Goal: Information Seeking & Learning: Check status

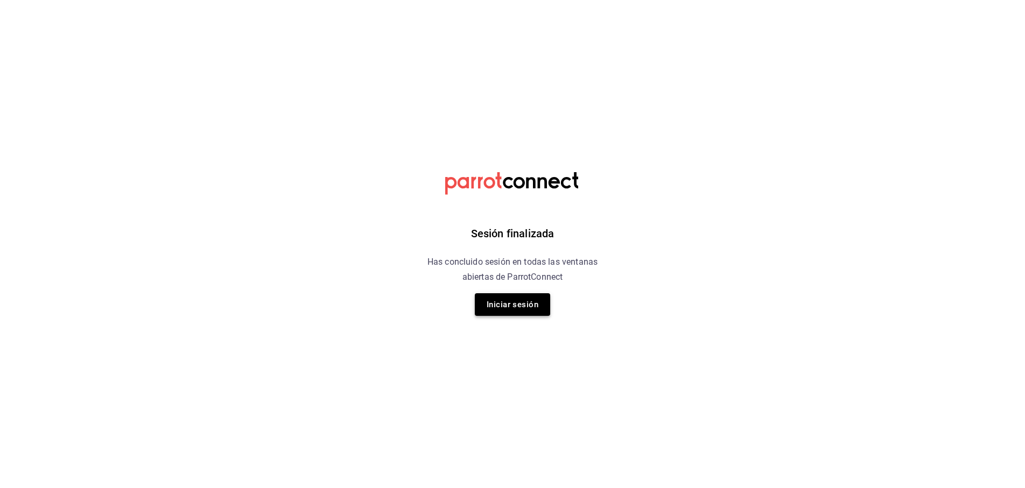
click at [524, 296] on button "Iniciar sesión" at bounding box center [512, 304] width 75 height 23
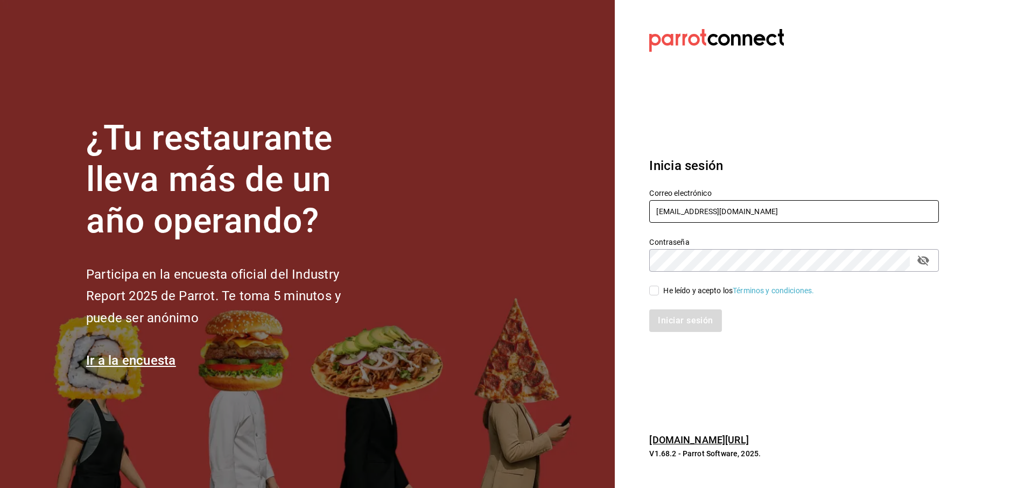
type input "vic9.a.v@gmail.com"
click at [690, 288] on div "He leído y acepto los Términos y condiciones." at bounding box center [738, 290] width 151 height 11
click at [659, 288] on input "He leído y acepto los Términos y condiciones." at bounding box center [654, 291] width 10 height 10
checkbox input "true"
drag, startPoint x: 696, startPoint y: 314, endPoint x: 703, endPoint y: 314, distance: 7.0
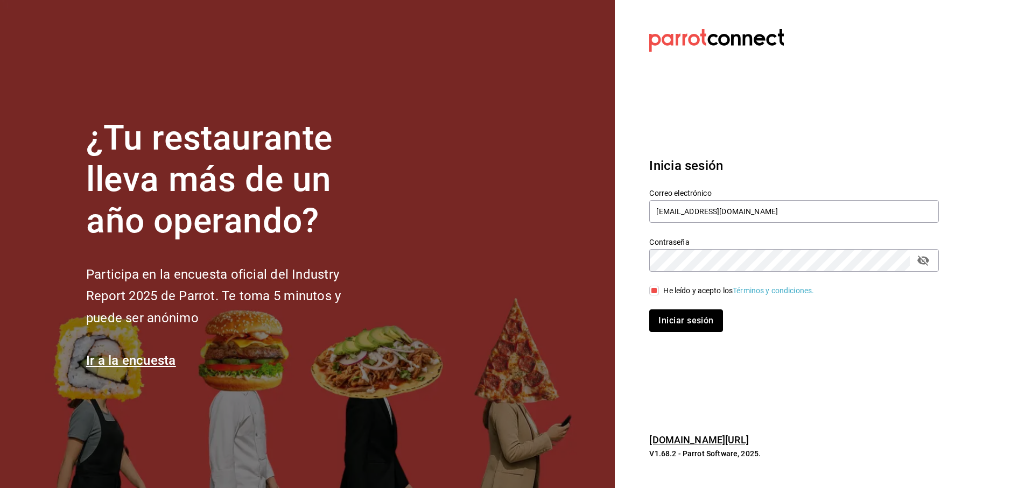
click at [697, 314] on button "Iniciar sesión" at bounding box center [685, 321] width 73 height 23
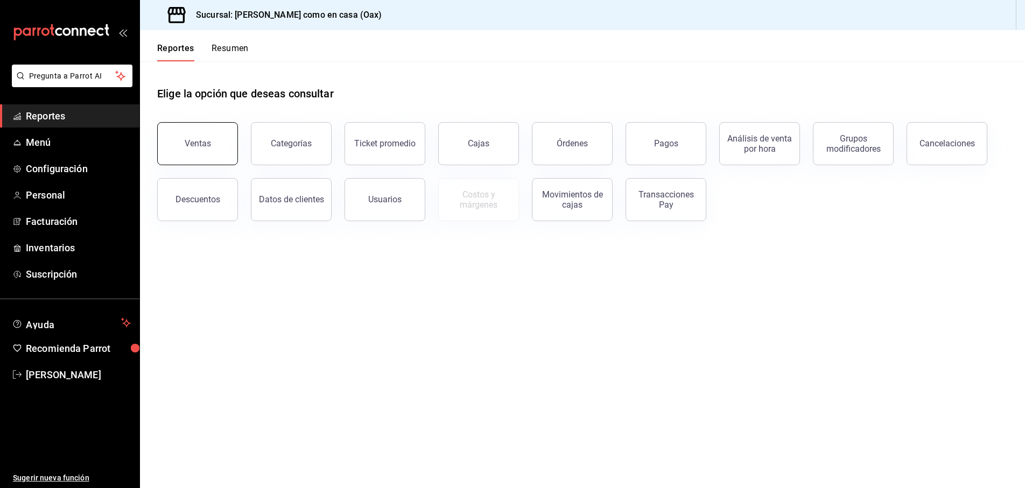
click at [195, 132] on button "Ventas" at bounding box center [197, 143] width 81 height 43
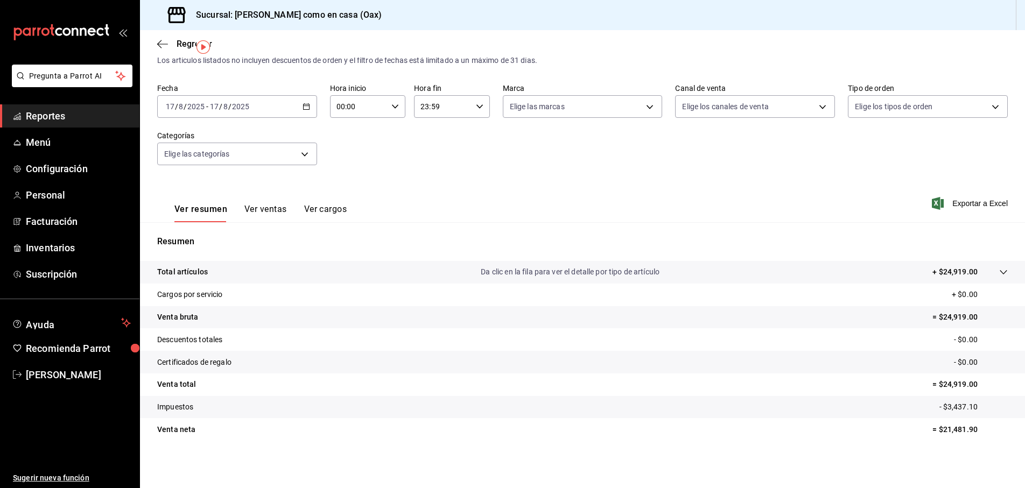
scroll to position [27, 0]
click at [266, 208] on button "Ver ventas" at bounding box center [265, 213] width 43 height 18
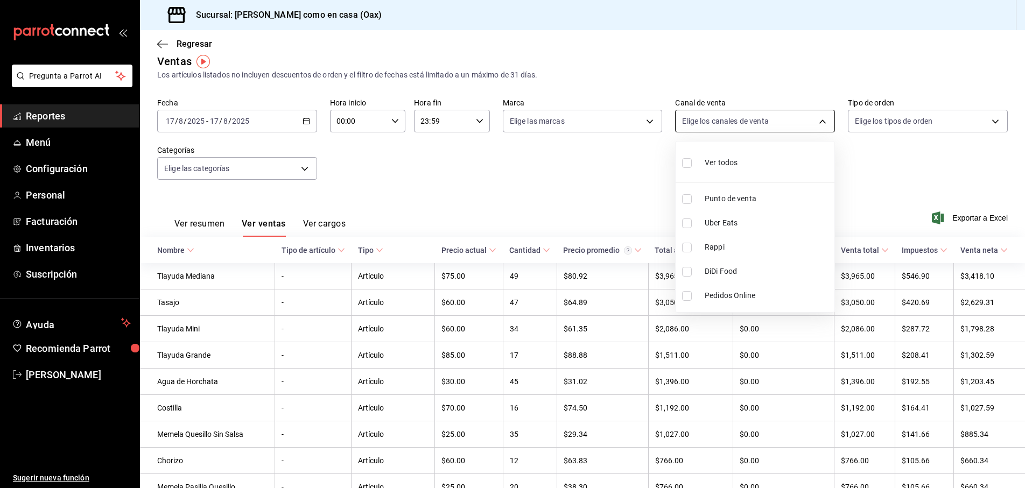
click at [797, 126] on body "Pregunta a Parrot AI Reportes Menú Configuración Personal Facturación Inventari…" at bounding box center [512, 244] width 1025 height 488
click at [797, 126] on div at bounding box center [512, 244] width 1025 height 488
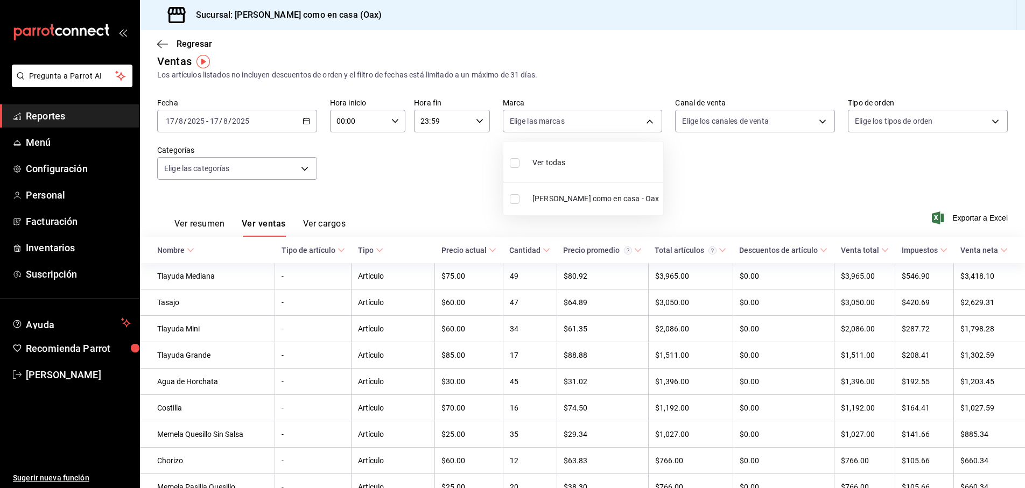
click at [623, 123] on body "Pregunta a Parrot AI Reportes Menú Configuración Personal Facturación Inventari…" at bounding box center [512, 244] width 1025 height 488
click at [606, 196] on span "[PERSON_NAME] como en casa - Oax" at bounding box center [595, 198] width 126 height 11
type input "4853594b-c975-46ce-a645-26357371e96b"
checkbox input "true"
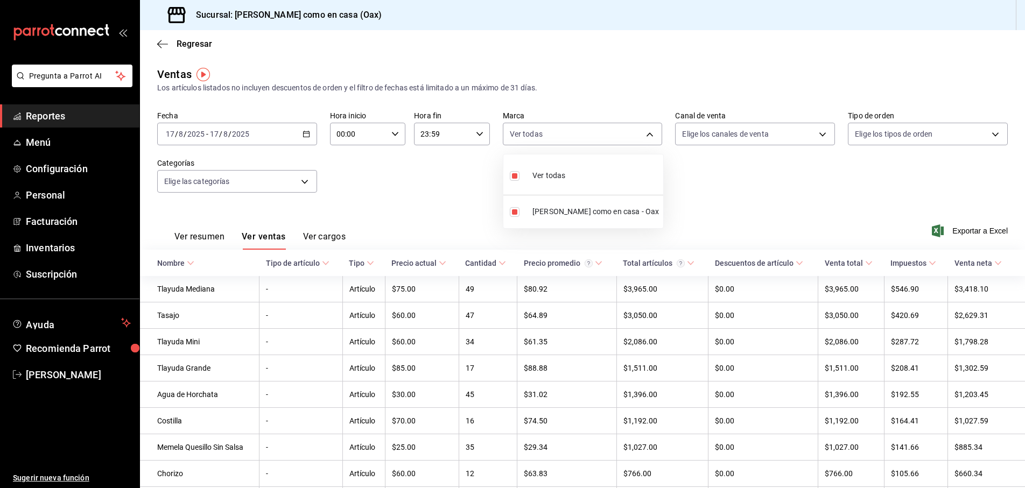
click at [231, 182] on div at bounding box center [512, 244] width 1025 height 488
click at [231, 182] on body "Pregunta a Parrot AI Reportes Menú Configuración Personal Facturación Inventari…" at bounding box center [512, 244] width 1025 height 488
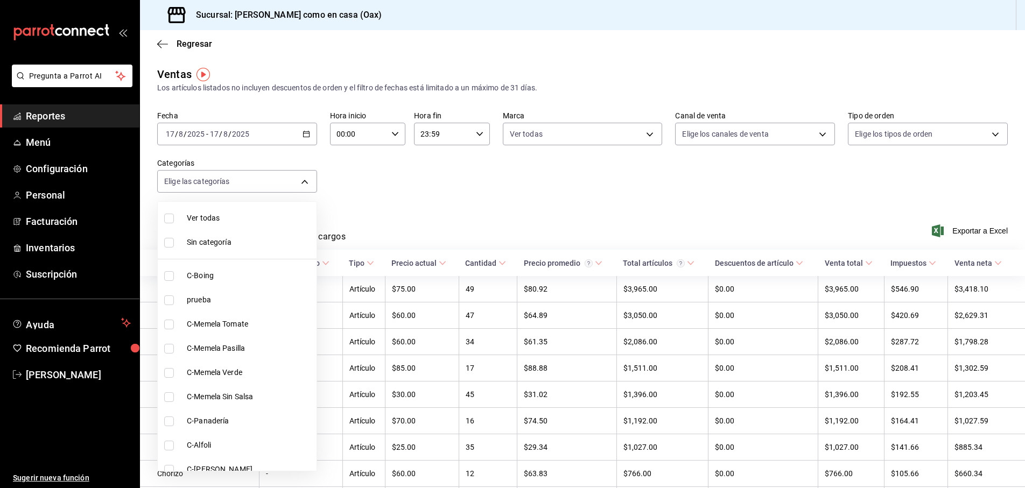
click at [454, 208] on div at bounding box center [512, 244] width 1025 height 488
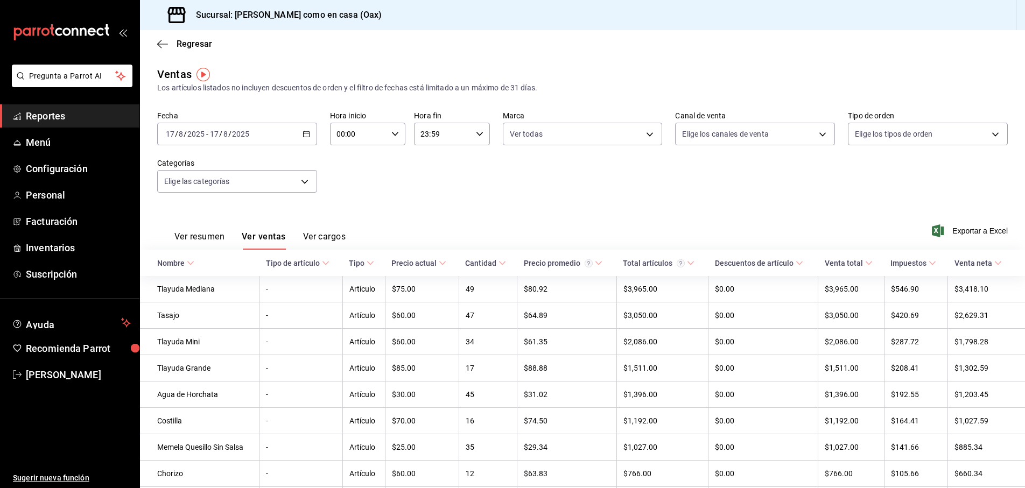
click at [532, 179] on div "Fecha 2025-08-17 17 / 8 / 2025 - 2025-08-17 17 / 8 / 2025 Hora inicio 00:00 Hor…" at bounding box center [582, 158] width 850 height 95
click at [178, 39] on span "Regresar" at bounding box center [195, 44] width 36 height 10
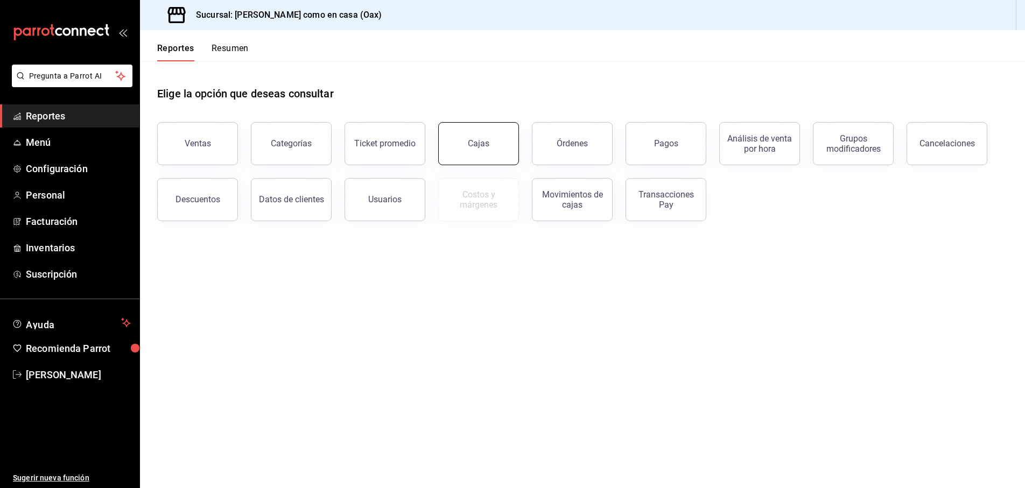
click at [447, 142] on button "Cajas" at bounding box center [478, 143] width 81 height 43
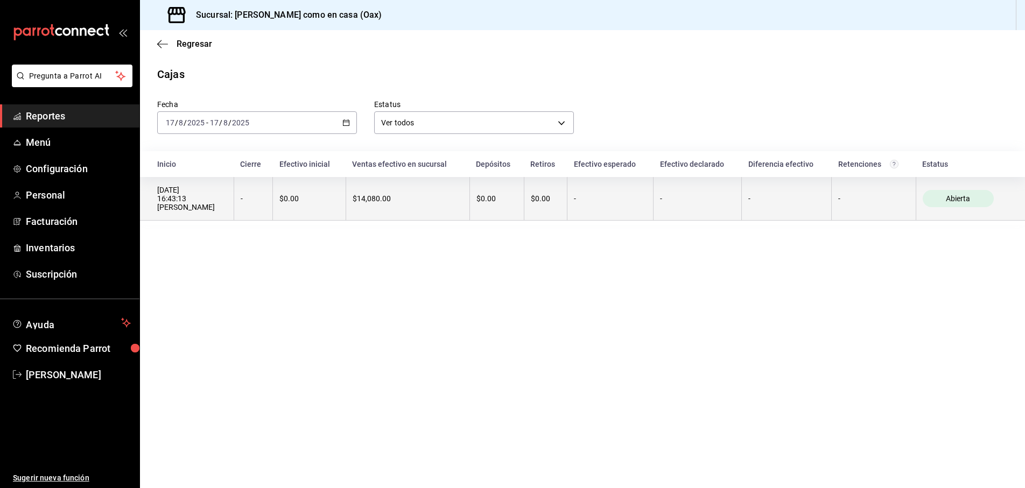
click at [948, 200] on span "Abierta" at bounding box center [957, 198] width 33 height 9
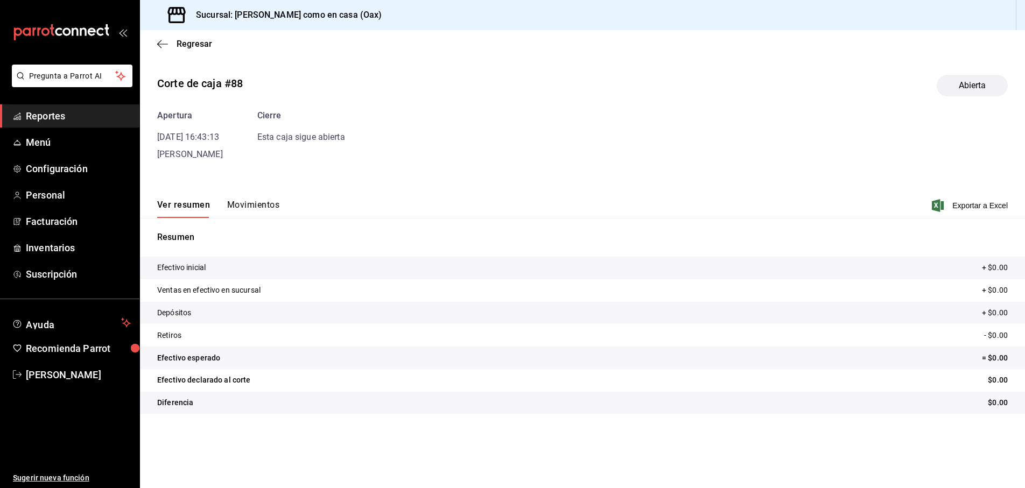
scroll to position [1, 0]
click at [247, 205] on button "Movimientos" at bounding box center [253, 209] width 52 height 18
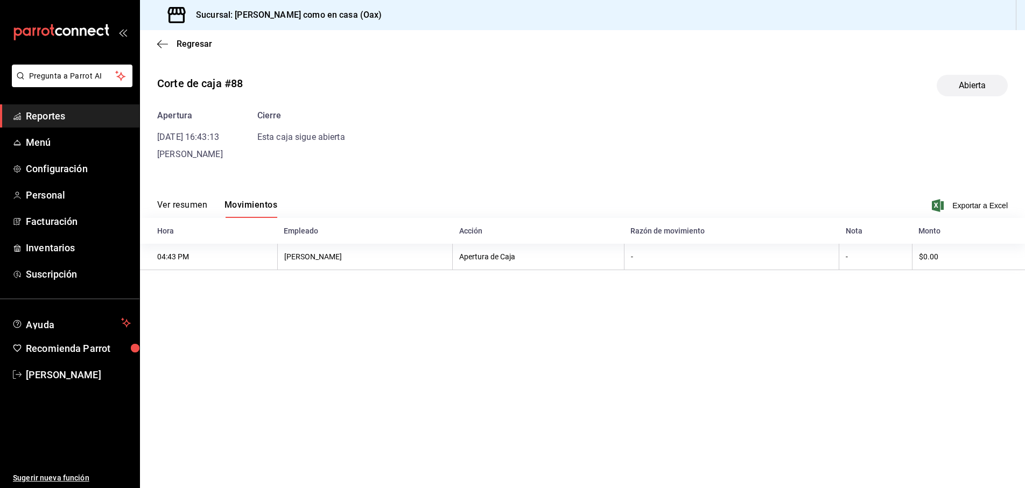
scroll to position [0, 0]
click at [192, 203] on button "Ver resumen" at bounding box center [182, 209] width 50 height 18
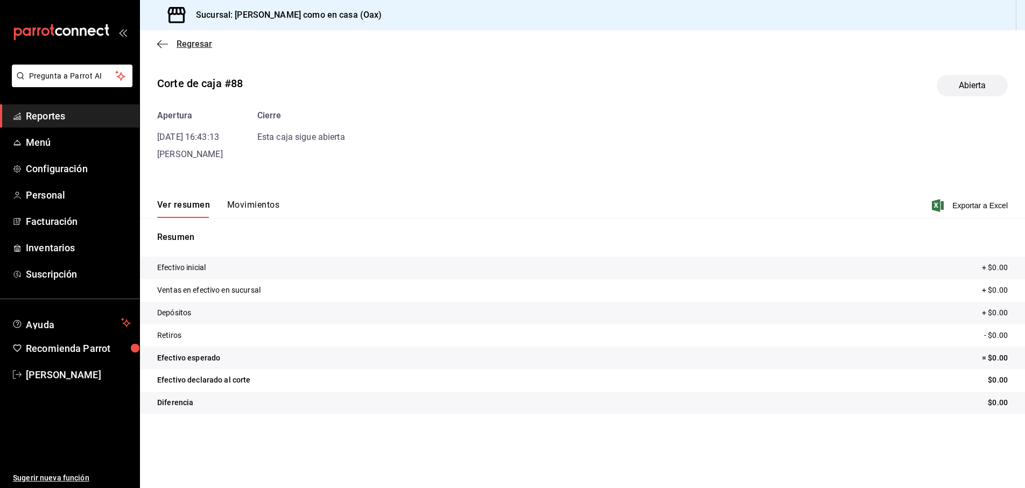
click at [165, 45] on icon "button" at bounding box center [162, 44] width 11 height 10
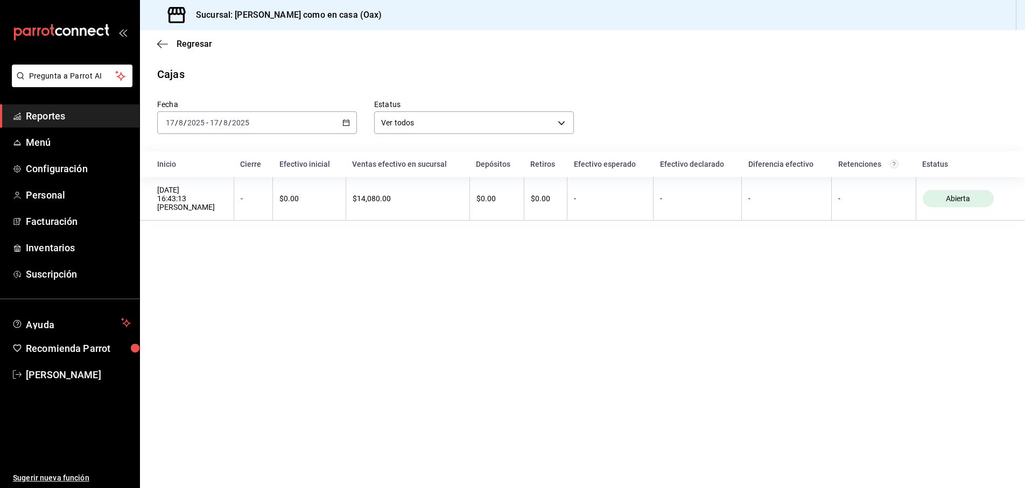
drag, startPoint x: 380, startPoint y: 143, endPoint x: 369, endPoint y: 142, distance: 11.4
click at [369, 142] on div "Fecha 2025-08-17 17 / 8 / 2025 - 2025-08-17 17 / 8 / 2025 Estatus Ver todos ALL…" at bounding box center [582, 153] width 850 height 143
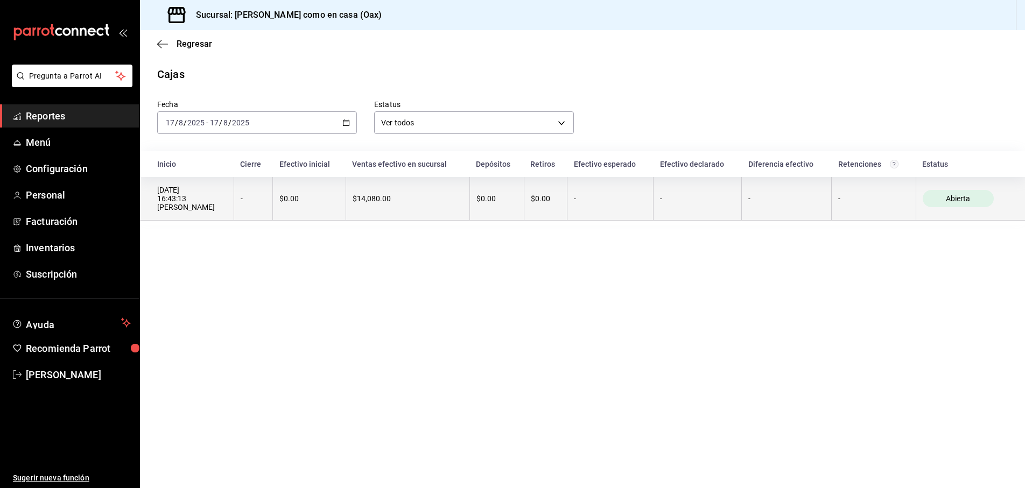
scroll to position [1, 0]
click at [964, 208] on th "Abierta" at bounding box center [970, 199] width 109 height 44
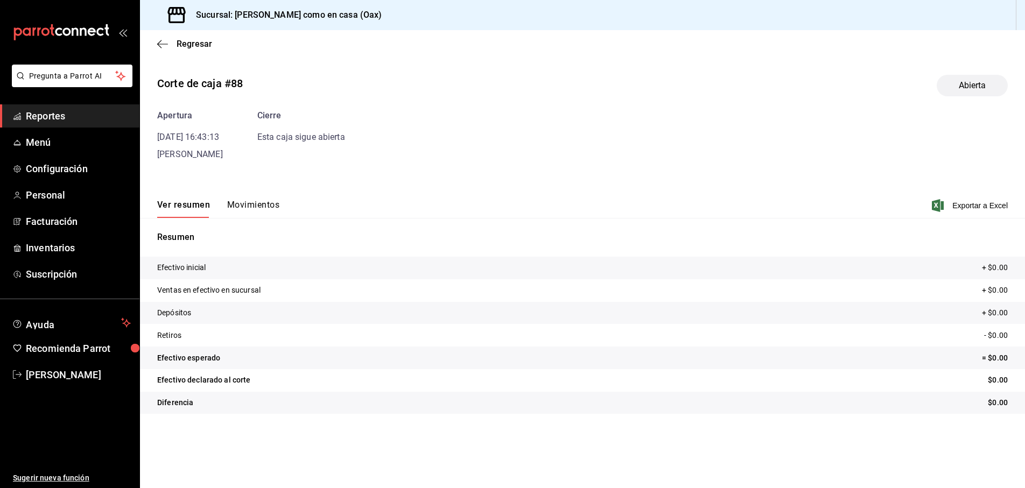
click at [263, 196] on div "Ver resumen Movimientos Exportar a Excel" at bounding box center [582, 202] width 885 height 31
click at [261, 202] on button "Movimientos" at bounding box center [253, 209] width 52 height 18
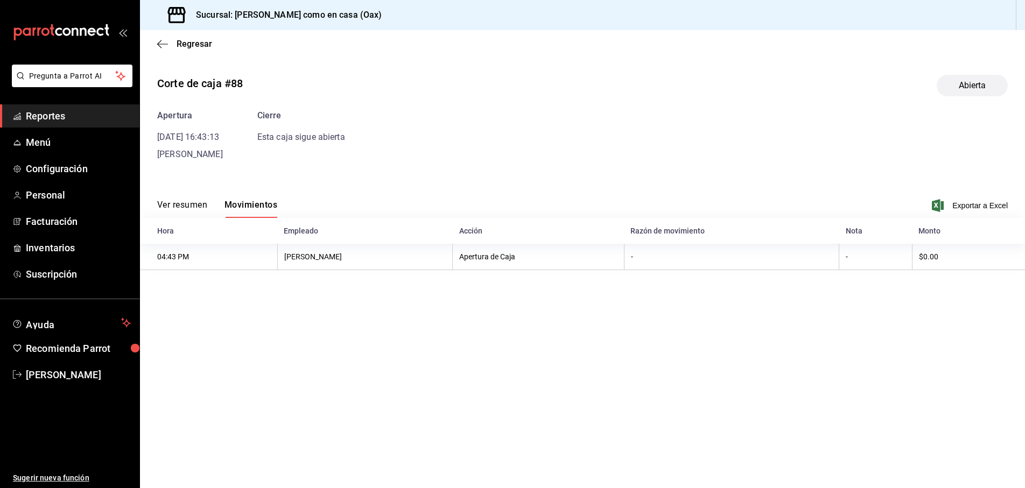
click at [319, 266] on th "[PERSON_NAME]" at bounding box center [364, 257] width 175 height 26
click at [37, 119] on span "Reportes" at bounding box center [78, 116] width 105 height 15
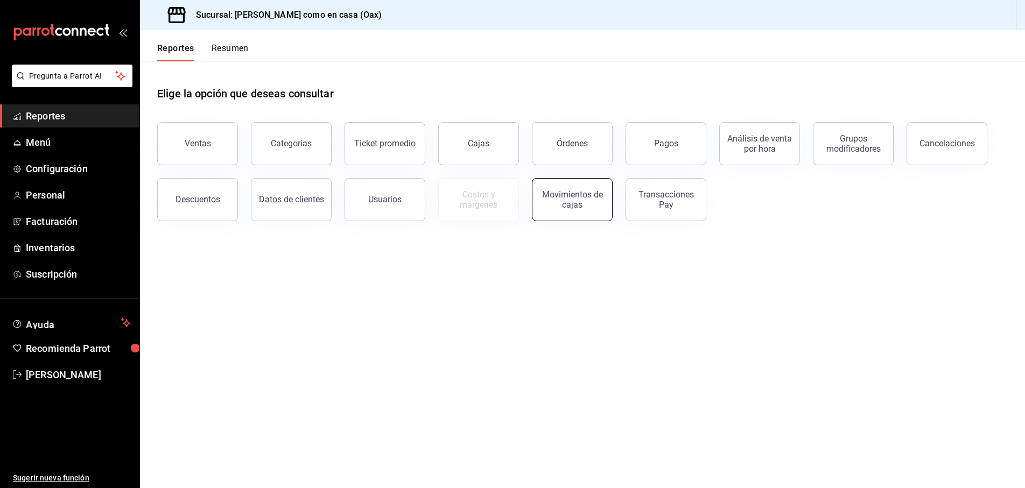
click at [561, 191] on div "Movimientos de cajas" at bounding box center [572, 199] width 67 height 20
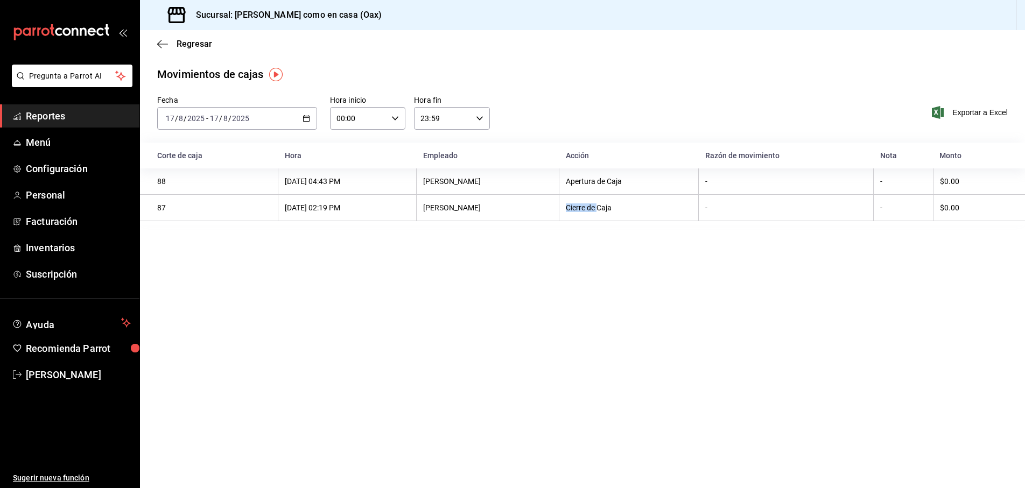
drag, startPoint x: 617, startPoint y: 208, endPoint x: 648, endPoint y: 209, distance: 31.2
click at [648, 209] on div "Cierre de Caja" at bounding box center [629, 207] width 126 height 9
click at [465, 182] on div "[PERSON_NAME]" at bounding box center [487, 181] width 129 height 9
drag, startPoint x: 161, startPoint y: 182, endPoint x: 231, endPoint y: 170, distance: 71.5
click at [163, 182] on div "88" at bounding box center [214, 181] width 114 height 9
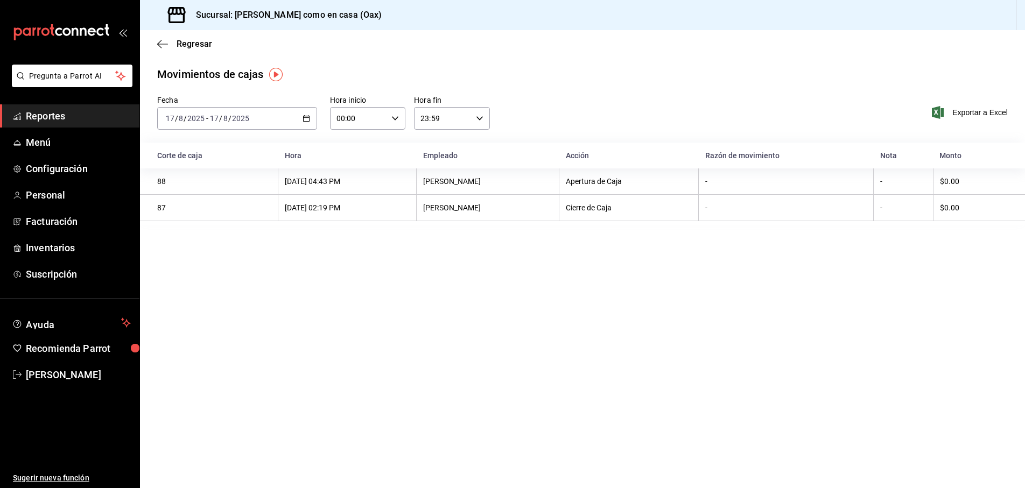
click at [41, 108] on link "Reportes" at bounding box center [69, 115] width 139 height 23
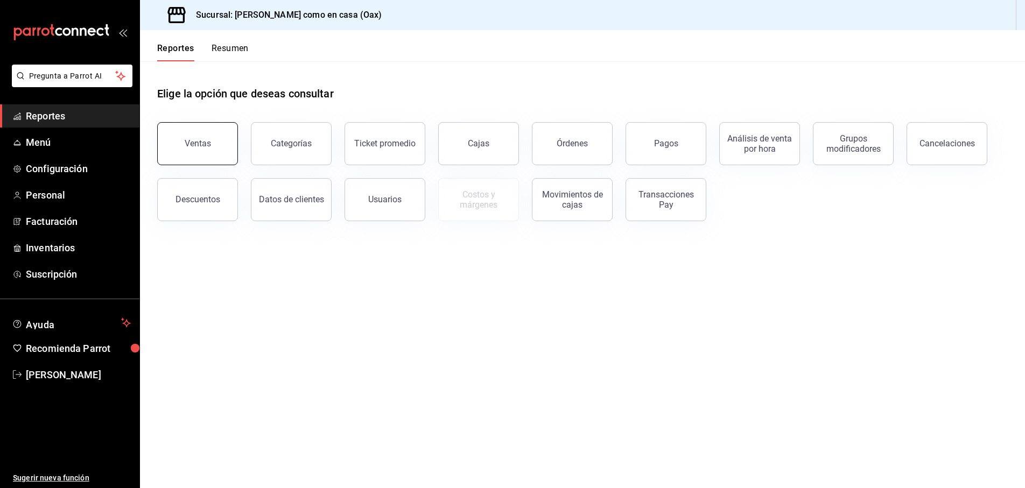
click at [221, 138] on button "Ventas" at bounding box center [197, 143] width 81 height 43
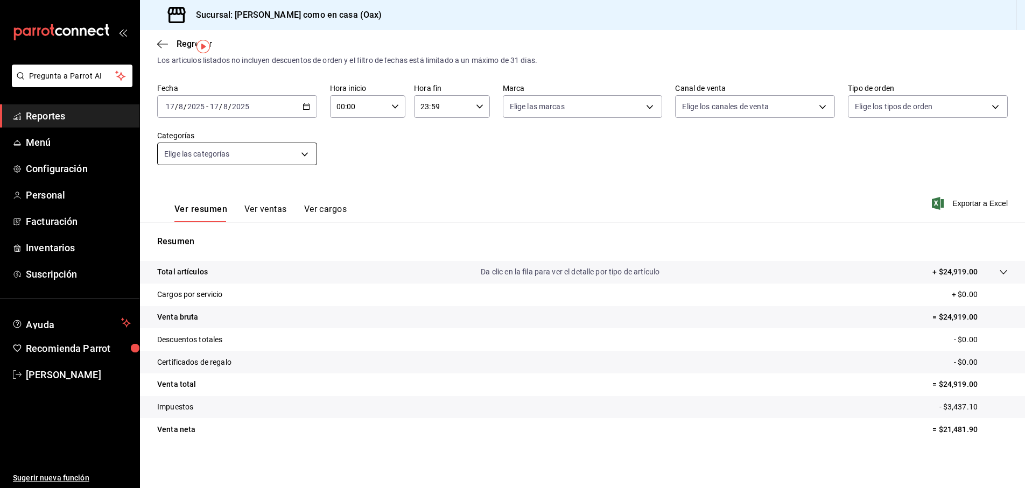
scroll to position [27, 0]
drag, startPoint x: 281, startPoint y: 211, endPoint x: 294, endPoint y: 211, distance: 13.5
click at [281, 211] on button "Ver ventas" at bounding box center [265, 213] width 43 height 18
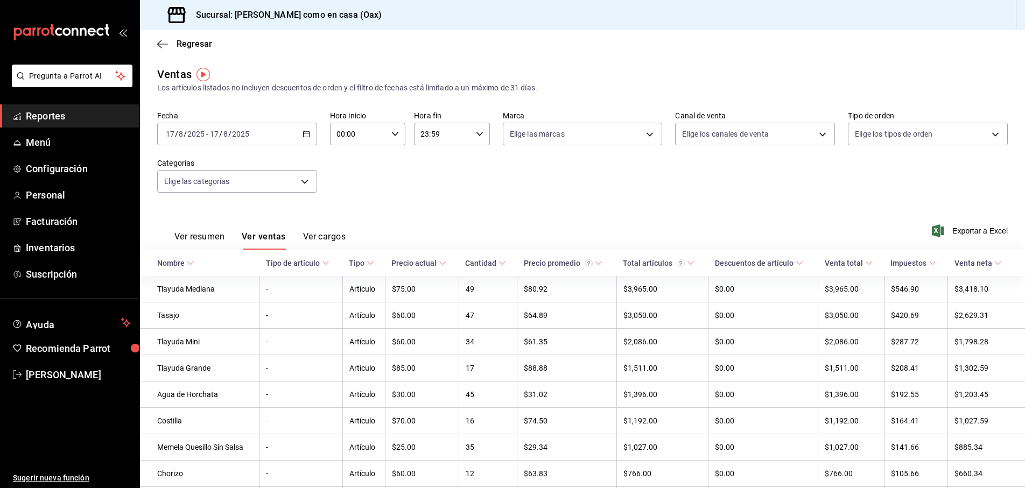
click at [342, 240] on button "Ver cargos" at bounding box center [324, 240] width 43 height 18
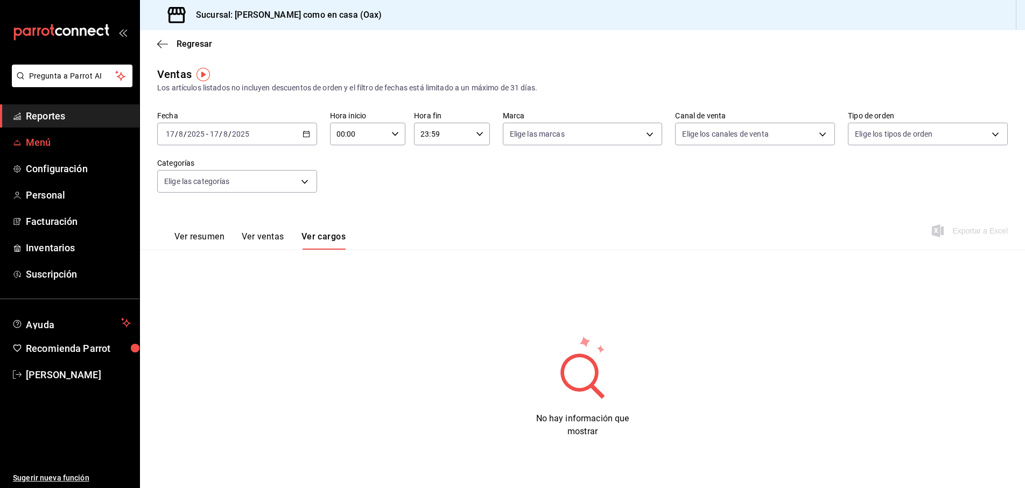
click at [30, 144] on span "Menú" at bounding box center [78, 142] width 105 height 15
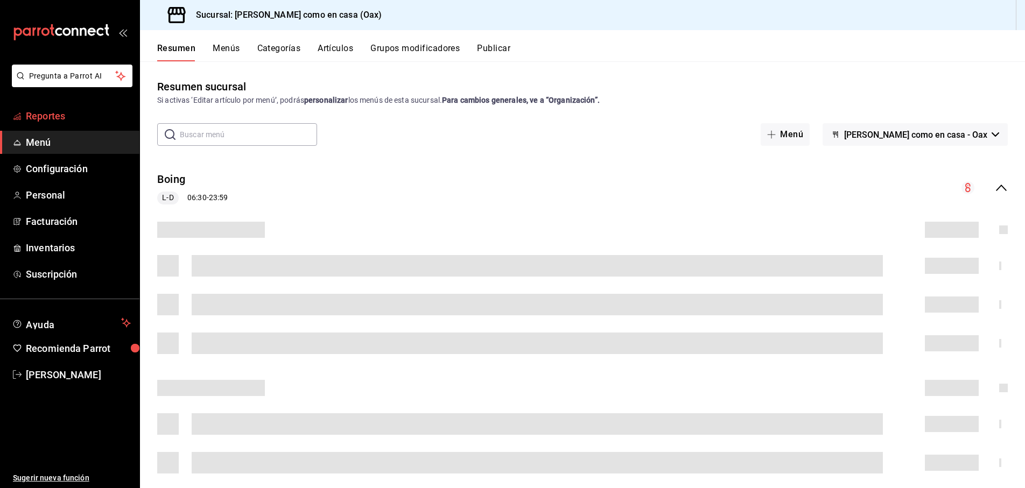
click at [46, 123] on link "Reportes" at bounding box center [69, 115] width 139 height 23
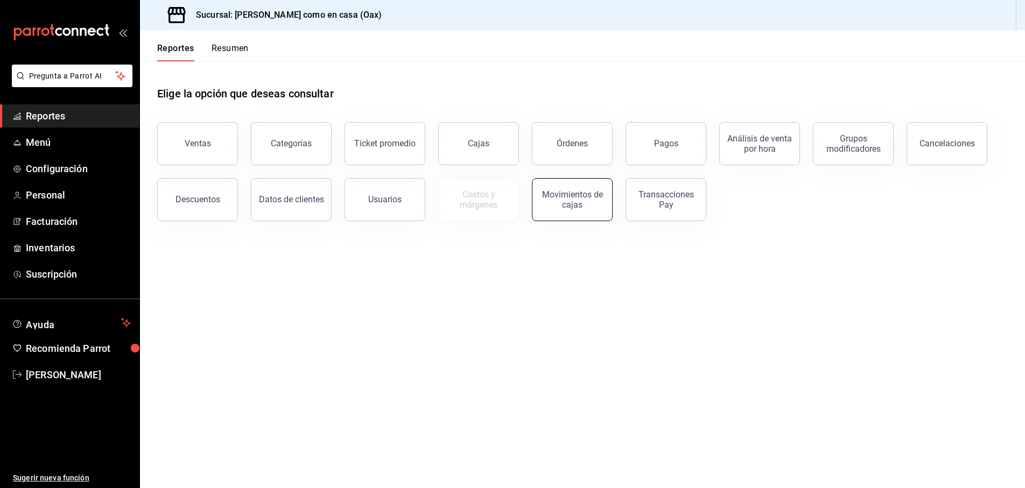
click at [588, 203] on div "Movimientos de cajas" at bounding box center [572, 199] width 67 height 20
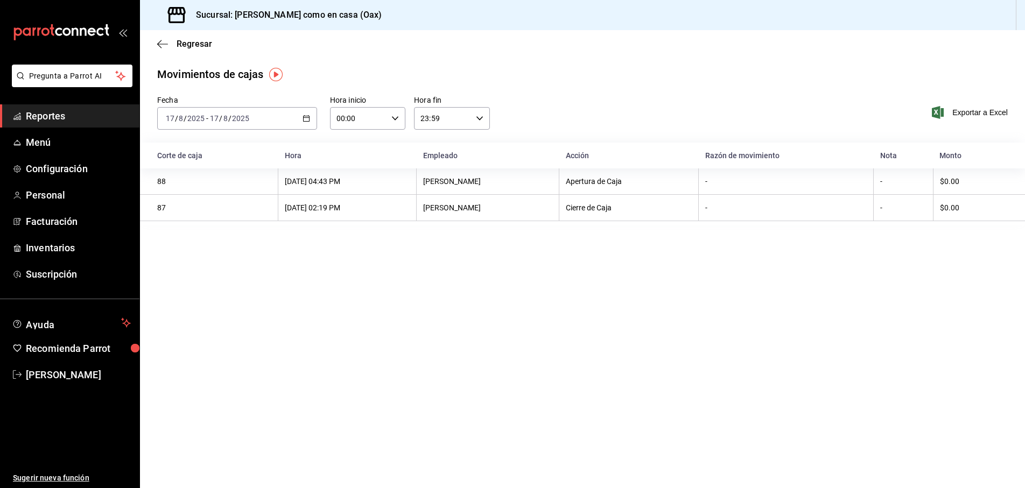
click at [161, 181] on div "88" at bounding box center [214, 181] width 114 height 9
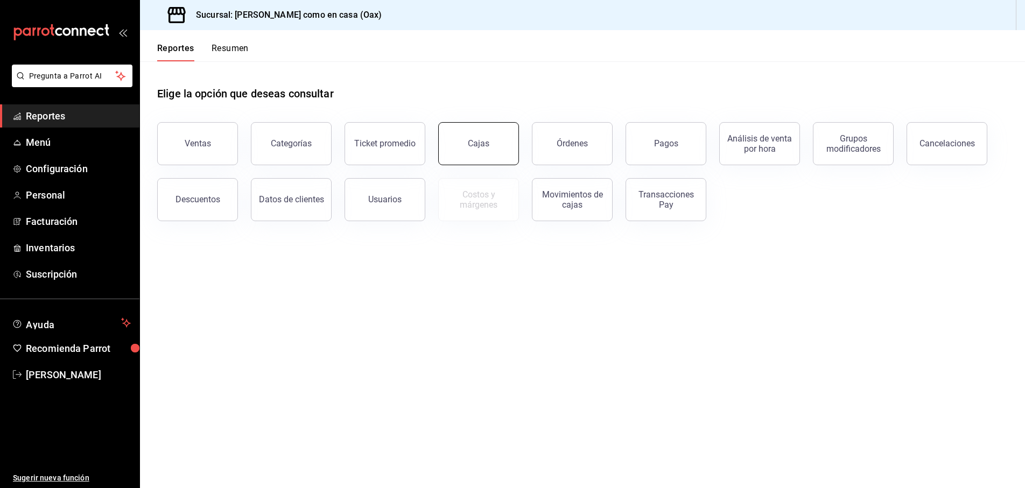
click at [462, 138] on button "Cajas" at bounding box center [478, 143] width 81 height 43
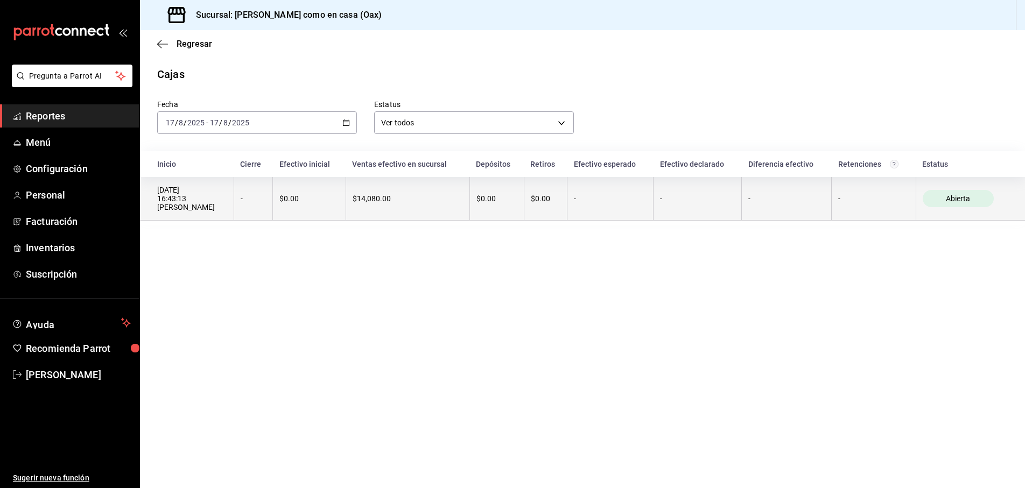
click at [389, 198] on div "$14,080.00" at bounding box center [408, 198] width 110 height 9
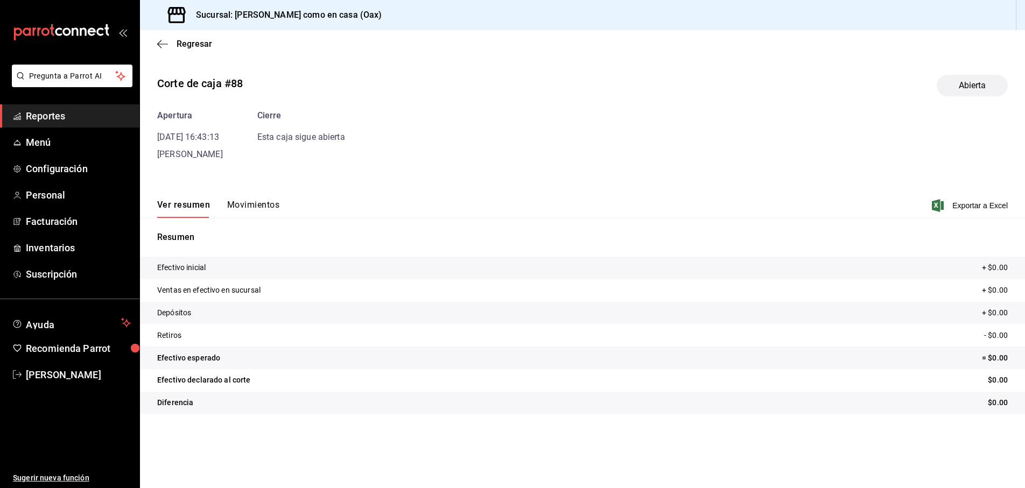
click at [259, 206] on button "Movimientos" at bounding box center [253, 209] width 52 height 18
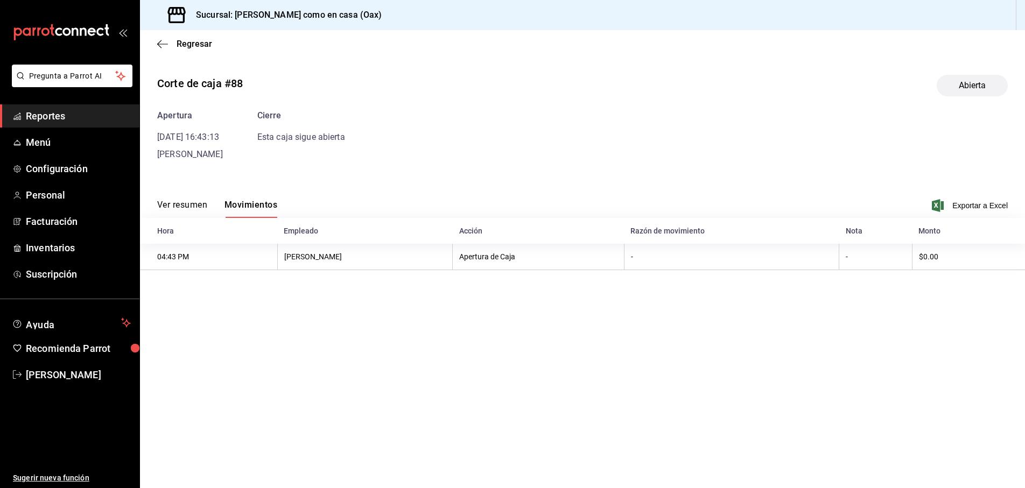
click at [873, 175] on div "Corte de caja #88 Abierta Apertura [DATE] 16:43:13 [PERSON_NAME] Esta caja sigu…" at bounding box center [582, 168] width 885 height 204
